Goal: Information Seeking & Learning: Learn about a topic

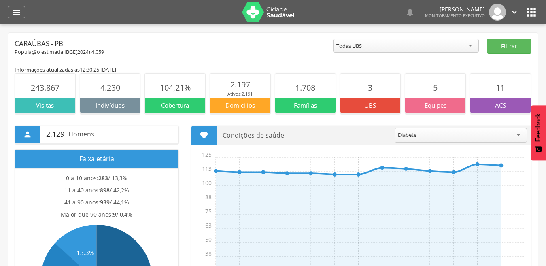
drag, startPoint x: 503, startPoint y: 103, endPoint x: 502, endPoint y: 107, distance: 4.5
click at [503, 103] on p "ACS" at bounding box center [500, 105] width 60 height 9
click at [502, 107] on p "ACS" at bounding box center [500, 105] width 60 height 9
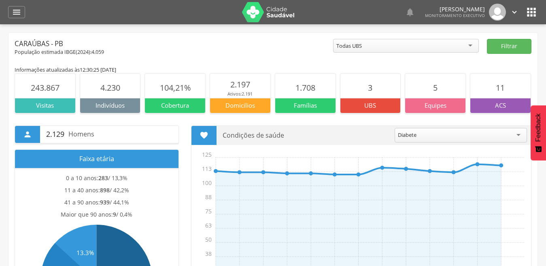
click at [452, 133] on div "Diabete" at bounding box center [461, 135] width 132 height 15
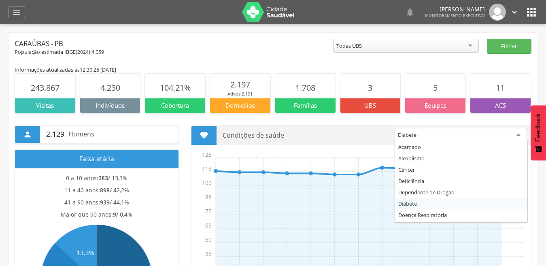
scroll to position [119, 0]
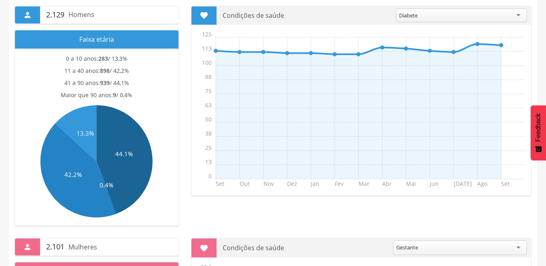
click at [519, 16] on div "Diabete" at bounding box center [461, 16] width 131 height 14
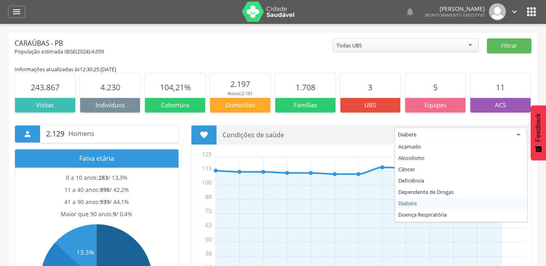
scroll to position [0, 0]
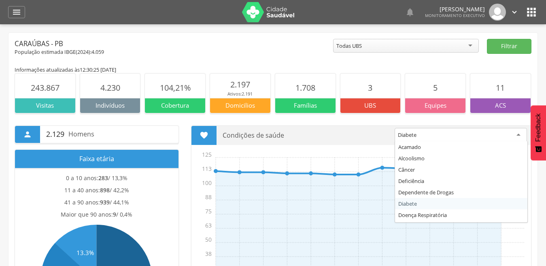
drag, startPoint x: 19, startPoint y: 14, endPoint x: 17, endPoint y: 66, distance: 51.9
click at [19, 14] on icon "" at bounding box center [17, 12] width 10 height 10
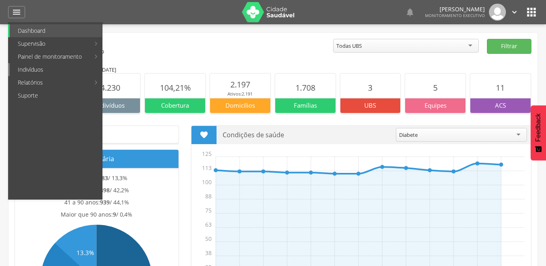
click at [23, 69] on link "Indivíduos" at bounding box center [56, 69] width 92 height 13
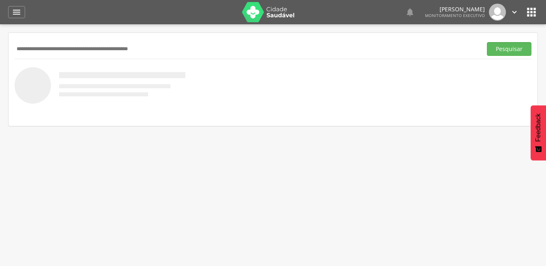
click at [59, 45] on input "text" at bounding box center [247, 49] width 464 height 14
click at [55, 51] on input "**********" at bounding box center [247, 49] width 464 height 14
type input "**********"
click at [487, 42] on button "Pesquisar" at bounding box center [509, 49] width 45 height 14
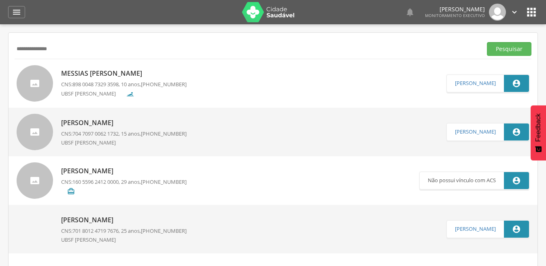
click at [81, 70] on p "Messias [PERSON_NAME]" at bounding box center [124, 73] width 126 height 9
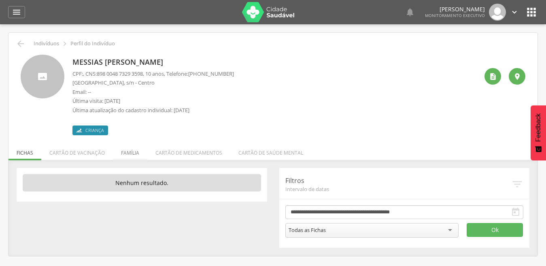
click at [134, 151] on li "Família" at bounding box center [130, 150] width 34 height 19
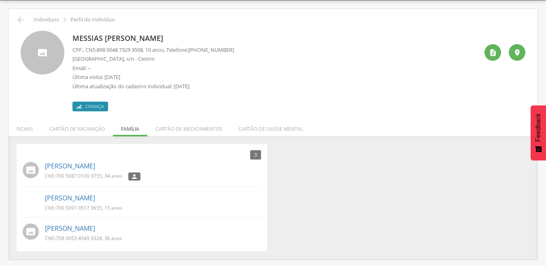
scroll to position [24, 0]
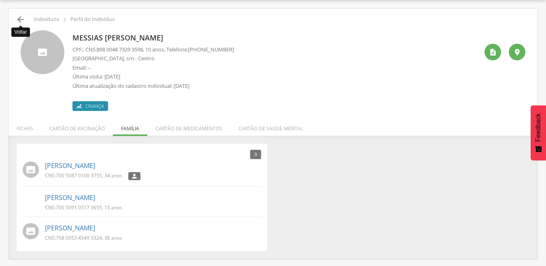
click at [21, 20] on icon "" at bounding box center [21, 20] width 10 height 10
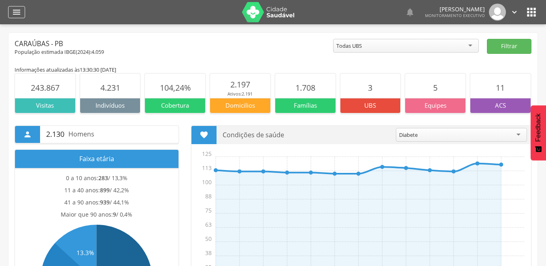
click at [17, 13] on icon "" at bounding box center [17, 12] width 10 height 10
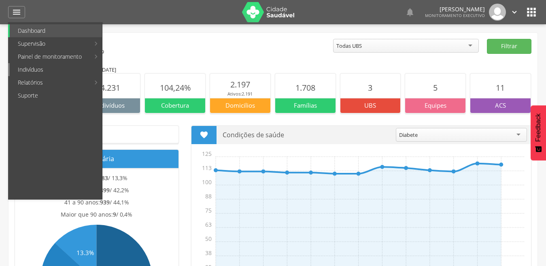
click at [34, 68] on link "Indivíduos" at bounding box center [56, 69] width 92 height 13
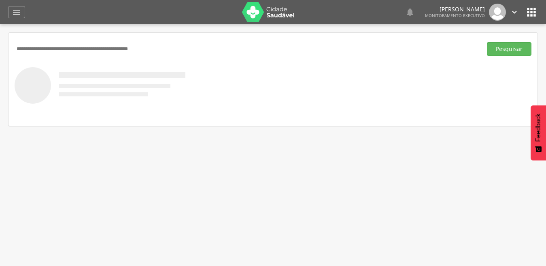
click at [64, 52] on input "text" at bounding box center [247, 49] width 464 height 14
click at [487, 42] on button "Pesquisar" at bounding box center [509, 49] width 45 height 14
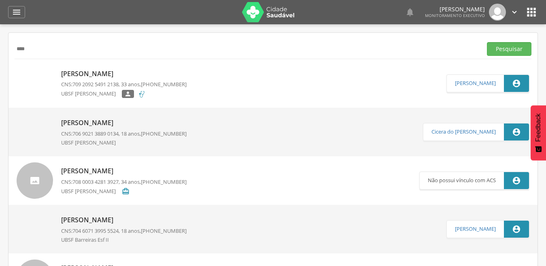
click at [21, 49] on input "****" at bounding box center [247, 49] width 464 height 14
click at [487, 42] on button "Pesquisar" at bounding box center [509, 49] width 45 height 14
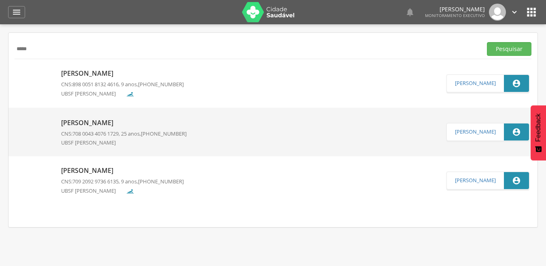
click at [101, 122] on p "[PERSON_NAME]" at bounding box center [124, 122] width 126 height 9
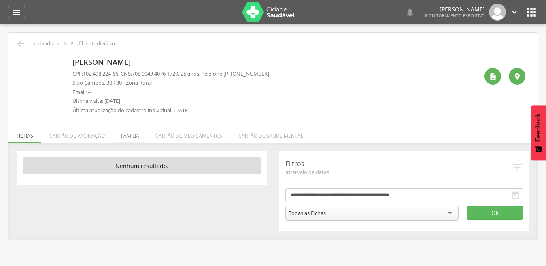
click at [135, 138] on li "Família" at bounding box center [130, 133] width 34 height 19
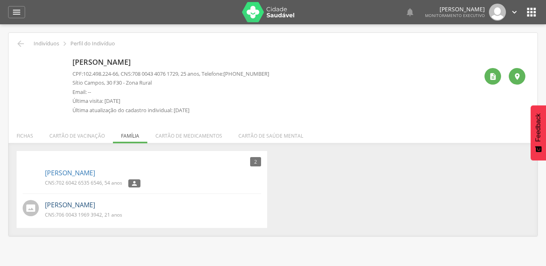
click at [95, 204] on link "[PERSON_NAME]" at bounding box center [70, 204] width 50 height 9
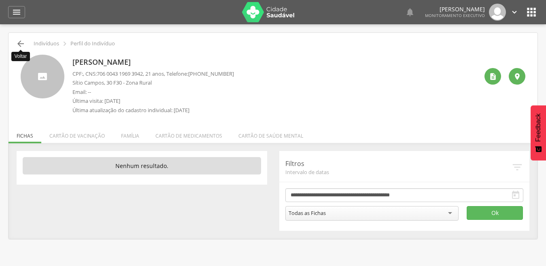
click at [19, 45] on icon "" at bounding box center [21, 44] width 10 height 10
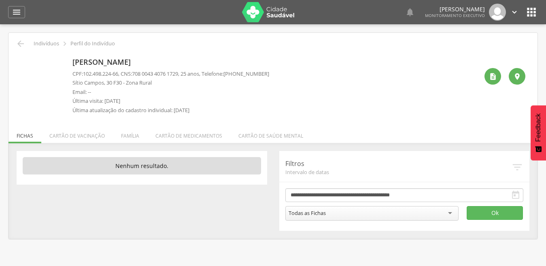
click at [123, 138] on li "Família" at bounding box center [130, 133] width 34 height 19
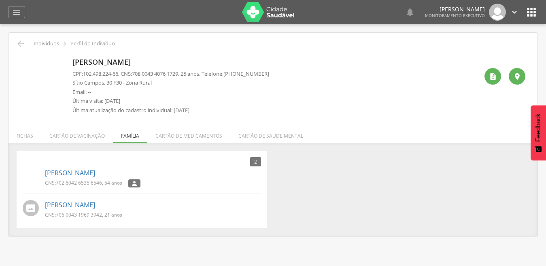
click at [23, 173] on img at bounding box center [23, 173] width 0 height 0
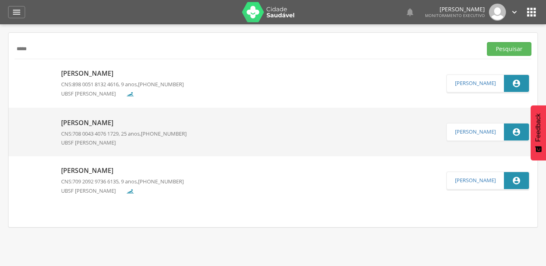
click at [53, 47] on input "*****" at bounding box center [247, 49] width 464 height 14
type input "*******"
click at [487, 42] on button "Pesquisar" at bounding box center [509, 49] width 45 height 14
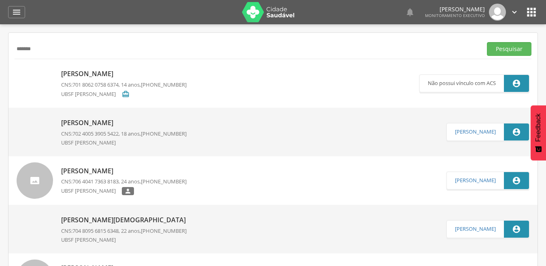
click at [105, 121] on p "[PERSON_NAME]" at bounding box center [124, 122] width 126 height 9
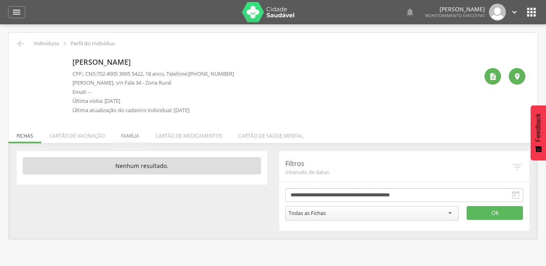
click at [127, 133] on li "Família" at bounding box center [130, 133] width 34 height 19
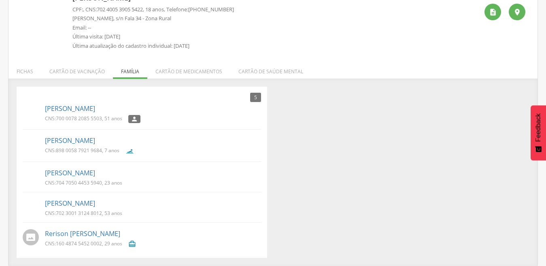
scroll to position [65, 0]
click at [85, 201] on link "[PERSON_NAME]" at bounding box center [70, 202] width 50 height 9
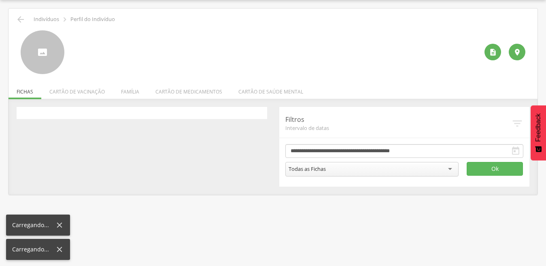
scroll to position [24, 0]
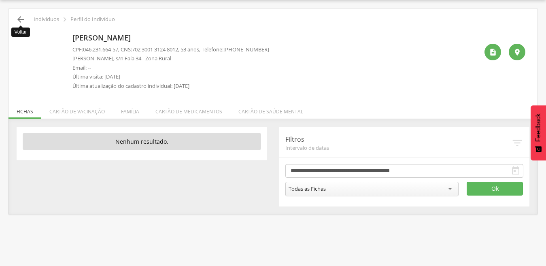
click at [19, 18] on icon "" at bounding box center [21, 20] width 10 height 10
click at [132, 116] on li "Família" at bounding box center [130, 109] width 34 height 19
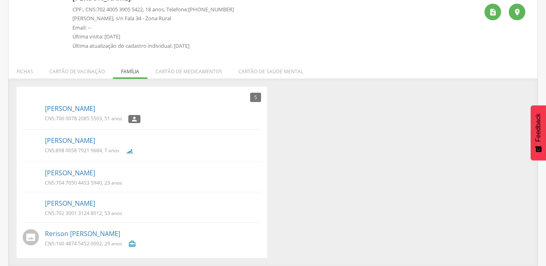
scroll to position [65, 0]
click at [23, 109] on img at bounding box center [23, 109] width 0 height 0
click at [57, 107] on link "[PERSON_NAME]" at bounding box center [70, 108] width 50 height 9
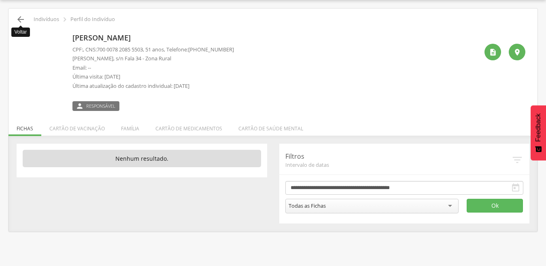
click at [19, 19] on icon "" at bounding box center [21, 20] width 10 height 10
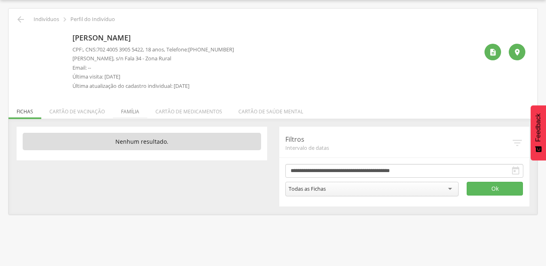
click at [138, 110] on li "Família" at bounding box center [130, 109] width 34 height 19
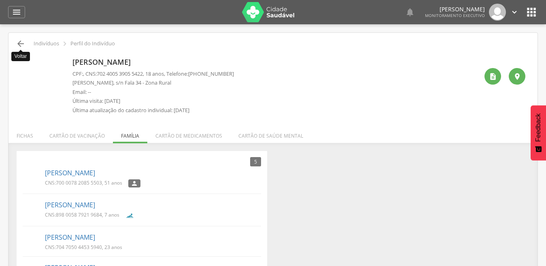
click at [19, 44] on icon "" at bounding box center [21, 44] width 10 height 10
